Goal: Information Seeking & Learning: Stay updated

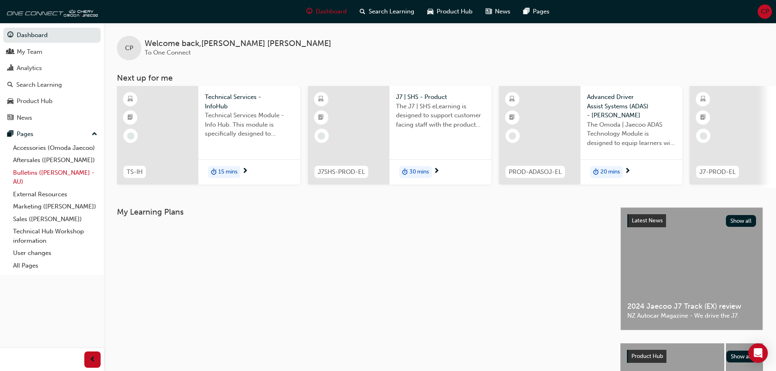
click at [35, 173] on link "Bulletins ([PERSON_NAME] - AU)" at bounding box center [55, 178] width 91 height 22
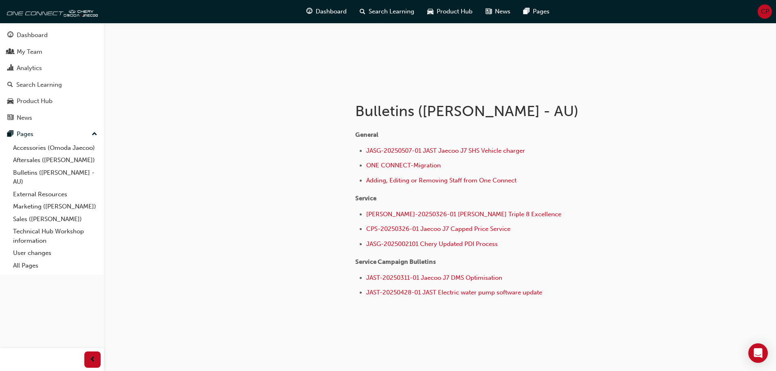
scroll to position [107, 0]
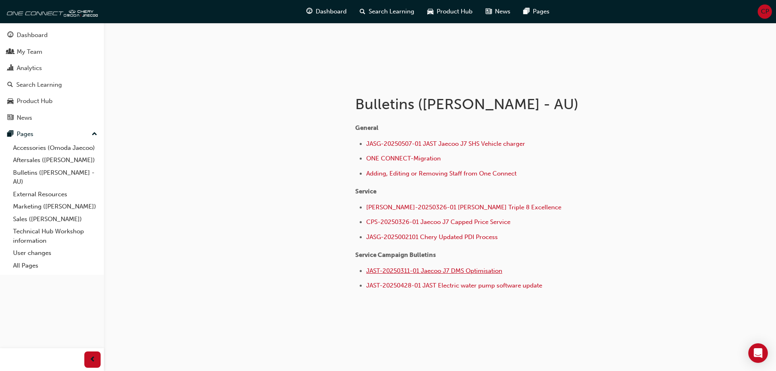
click at [405, 271] on span "JAST-20250311-01 Jaecoo J7 DMS Optimisation" at bounding box center [434, 270] width 136 height 7
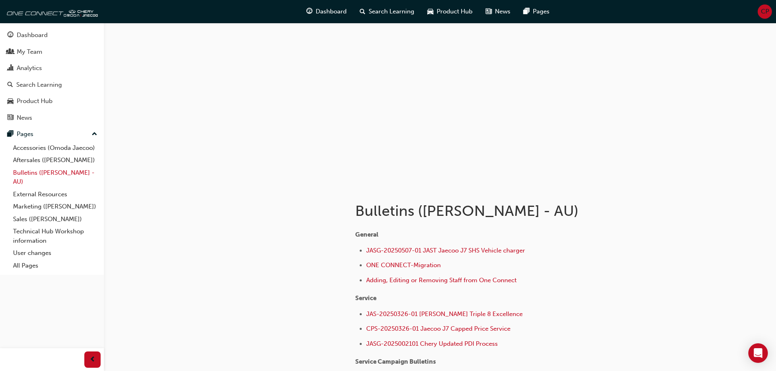
click at [37, 174] on link "Bulletins ([PERSON_NAME] - AU)" at bounding box center [55, 178] width 91 height 22
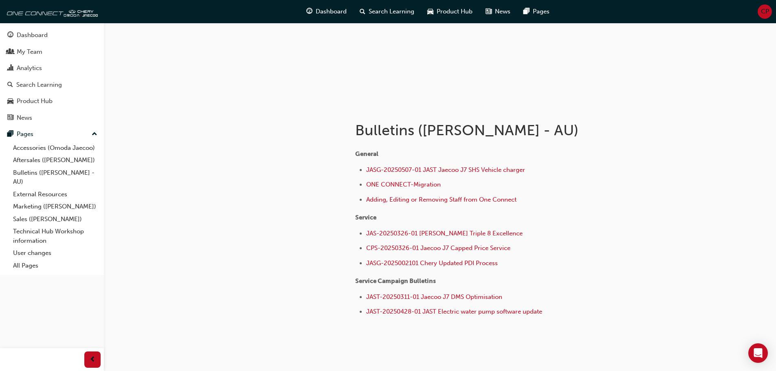
scroll to position [81, 0]
click at [415, 294] on span "JAST-20250311-01 Jaecoo J7 DMS Optimisation" at bounding box center [434, 295] width 136 height 7
